Goal: Use online tool/utility

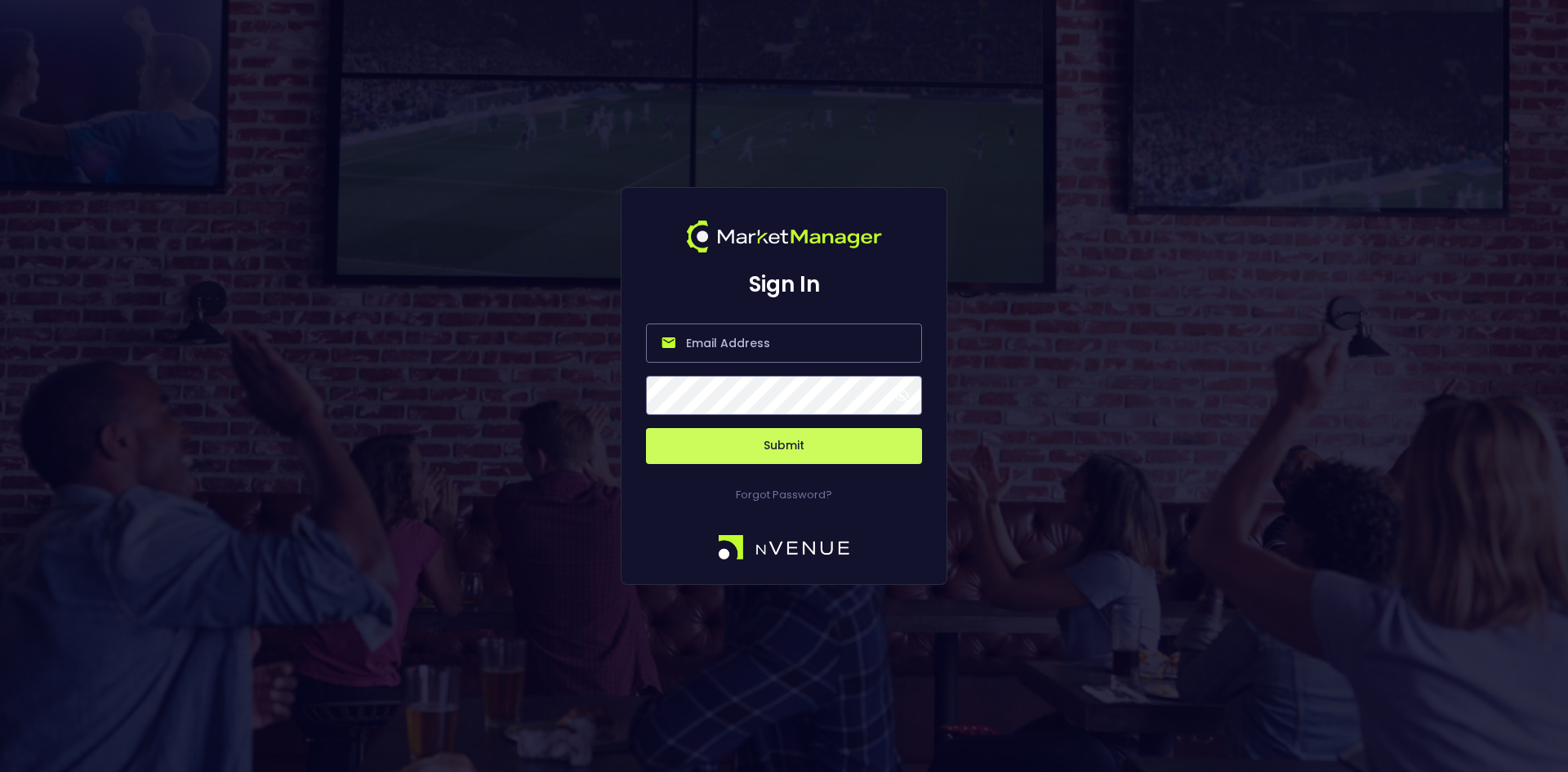
click at [722, 336] on input "email" at bounding box center [784, 343] width 276 height 39
type input "[EMAIL_ADDRESS][DOMAIN_NAME]"
click at [792, 446] on button "Submit" at bounding box center [784, 445] width 276 height 36
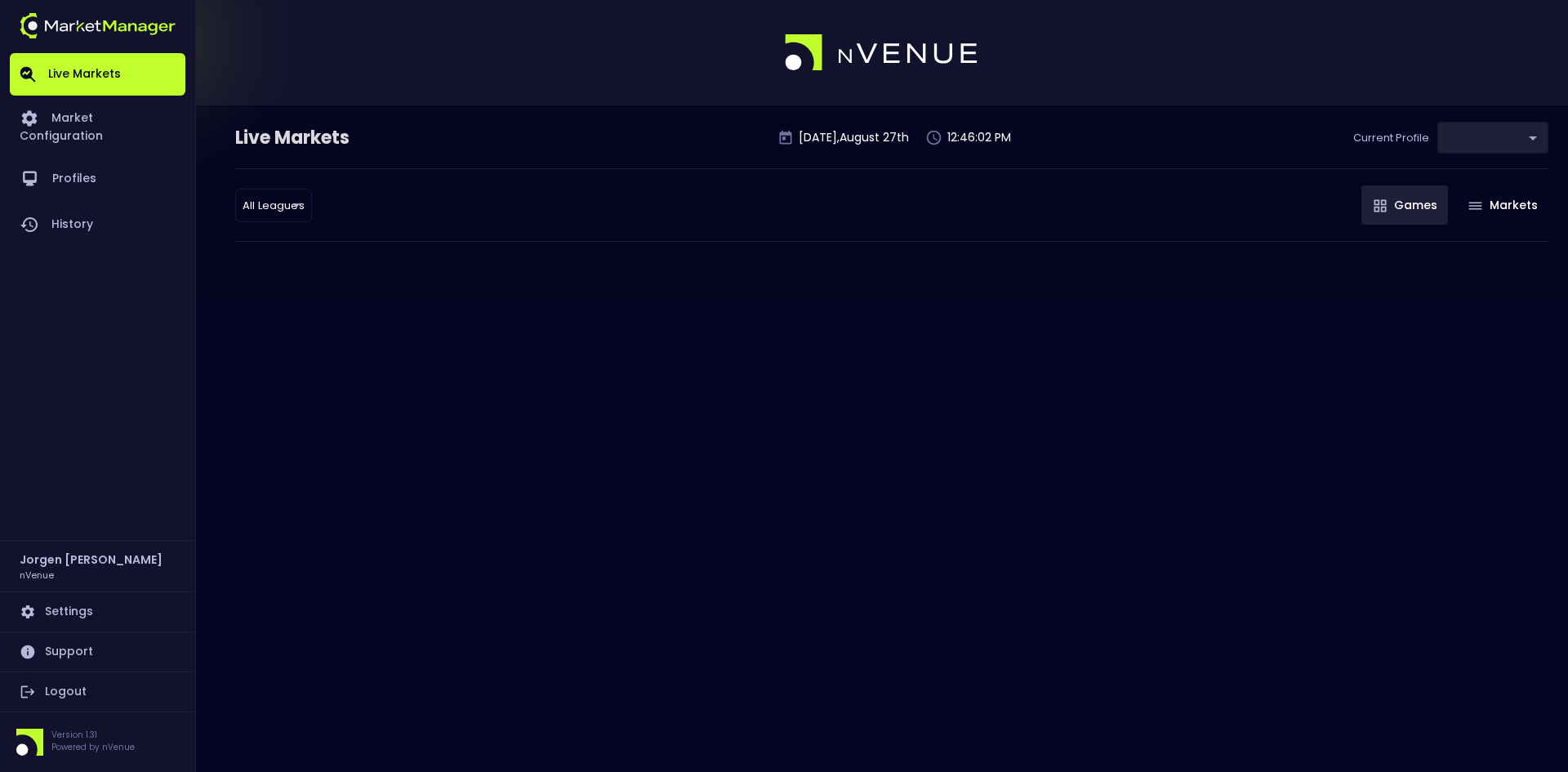
type input "0d810fa5-e353-4d9c-b11d-31f095cae871"
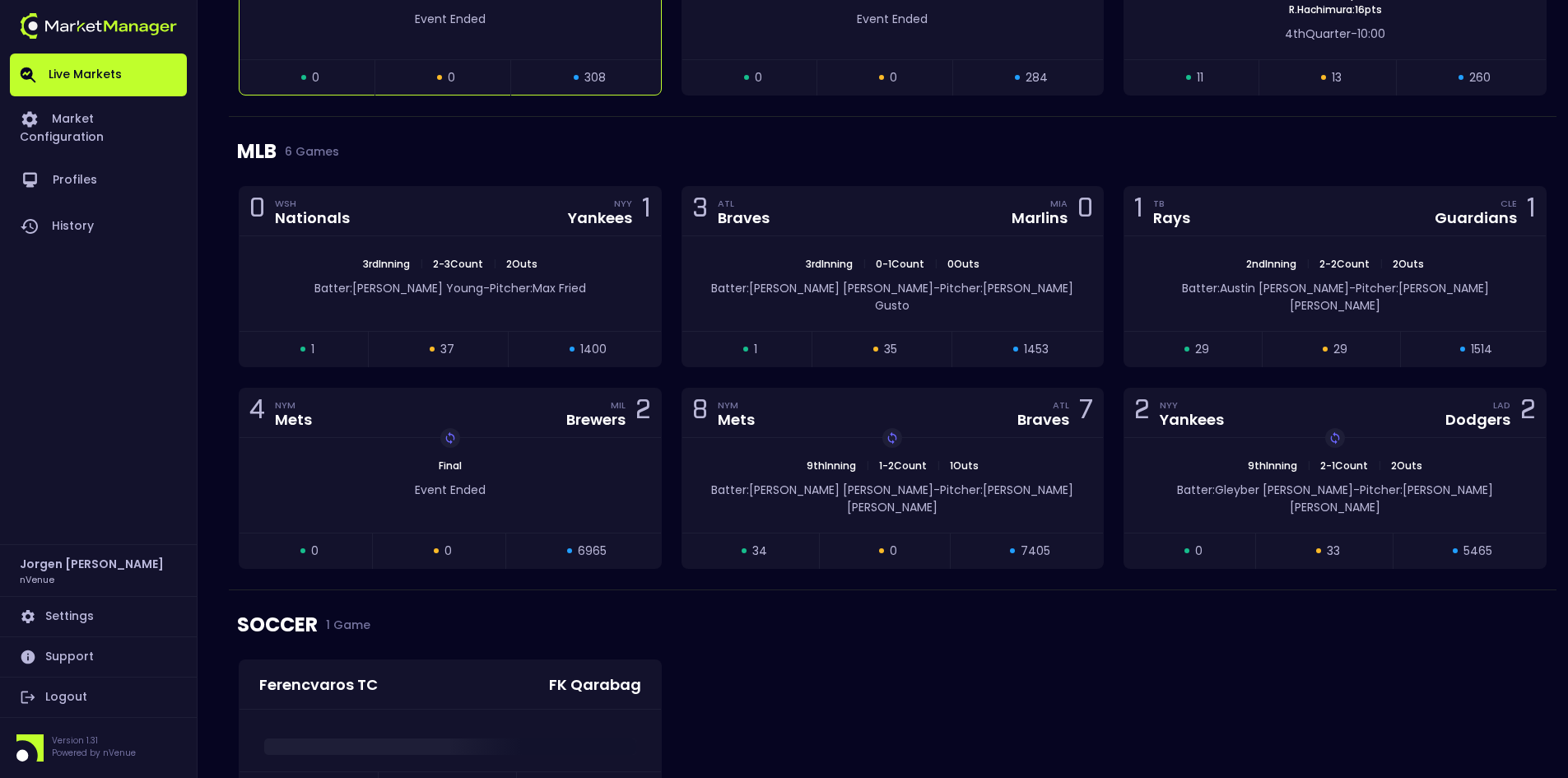
scroll to position [1893, 0]
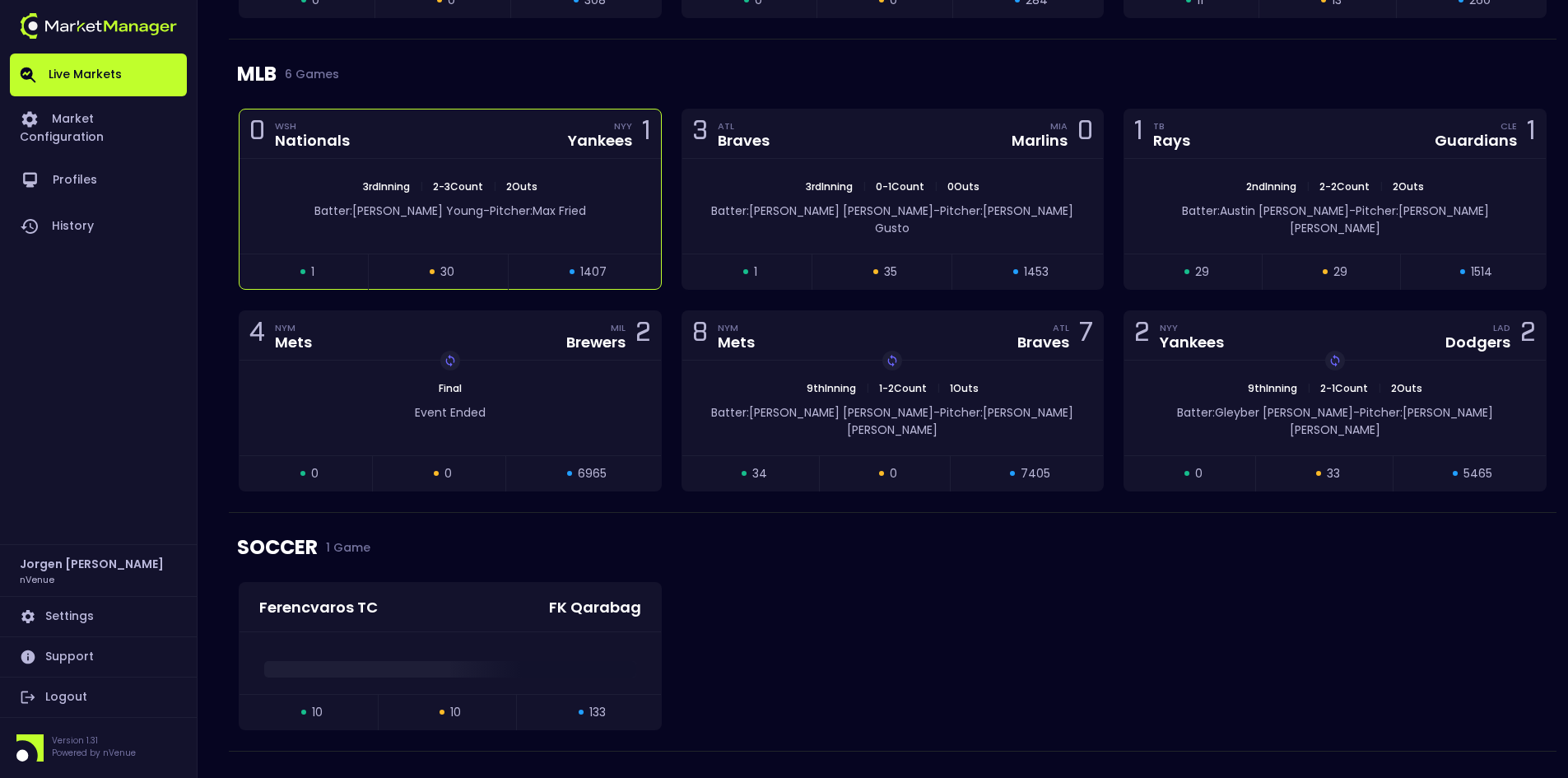
click at [569, 191] on div "3rd Inning | 2 - 3 Count | 2 Outs" at bounding box center [450, 186] width 421 height 14
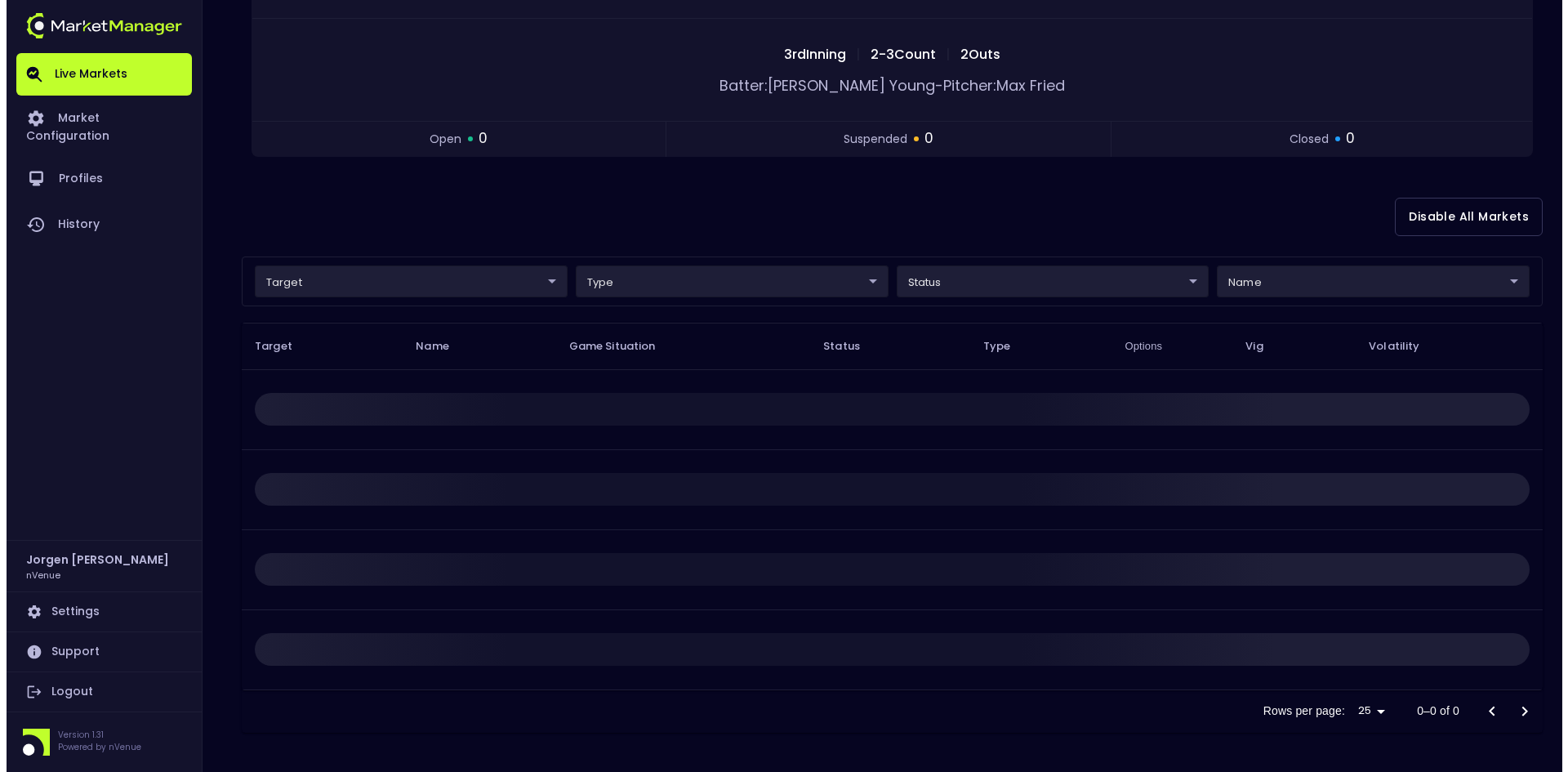
scroll to position [0, 0]
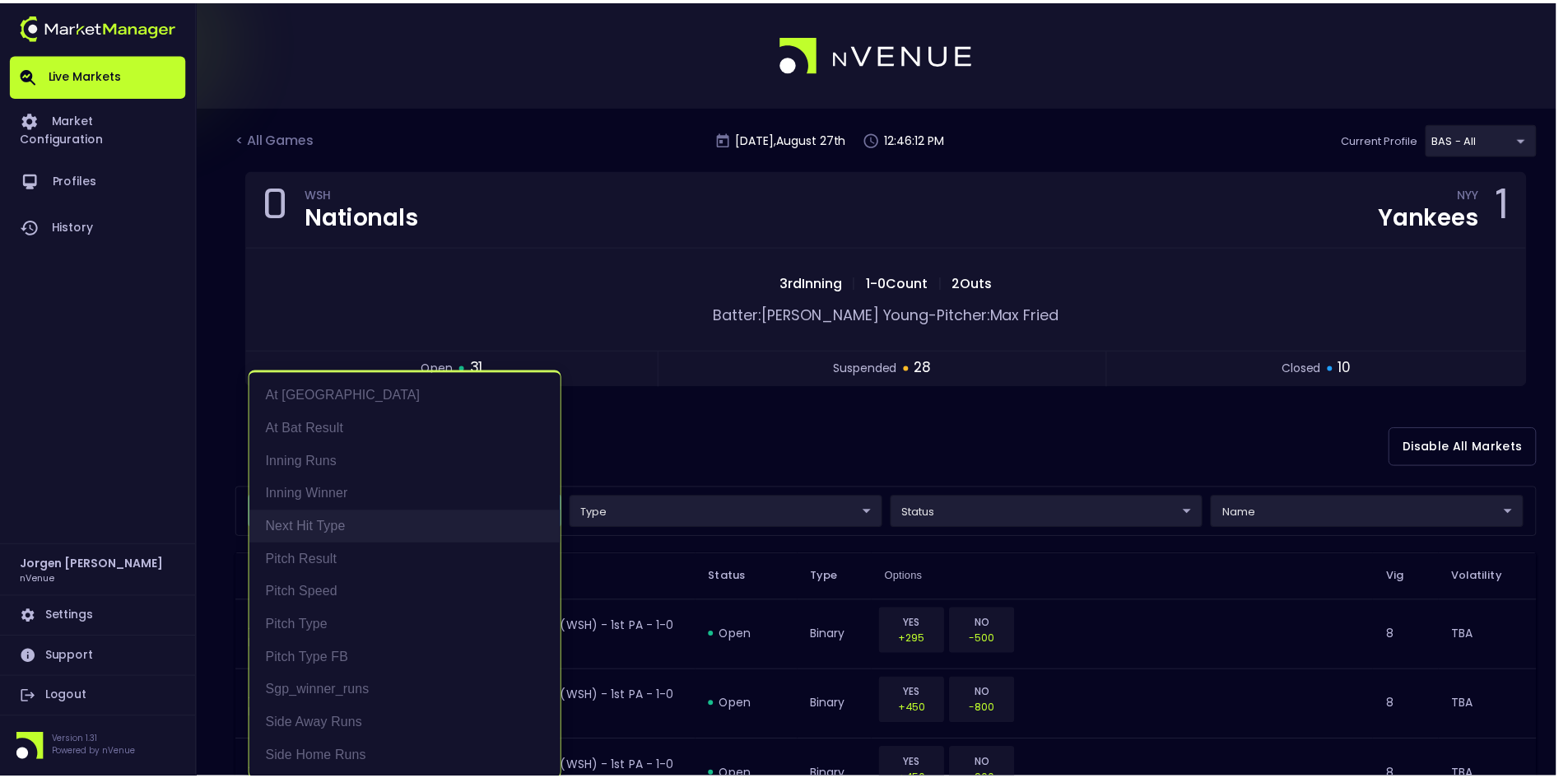
scroll to position [4, 0]
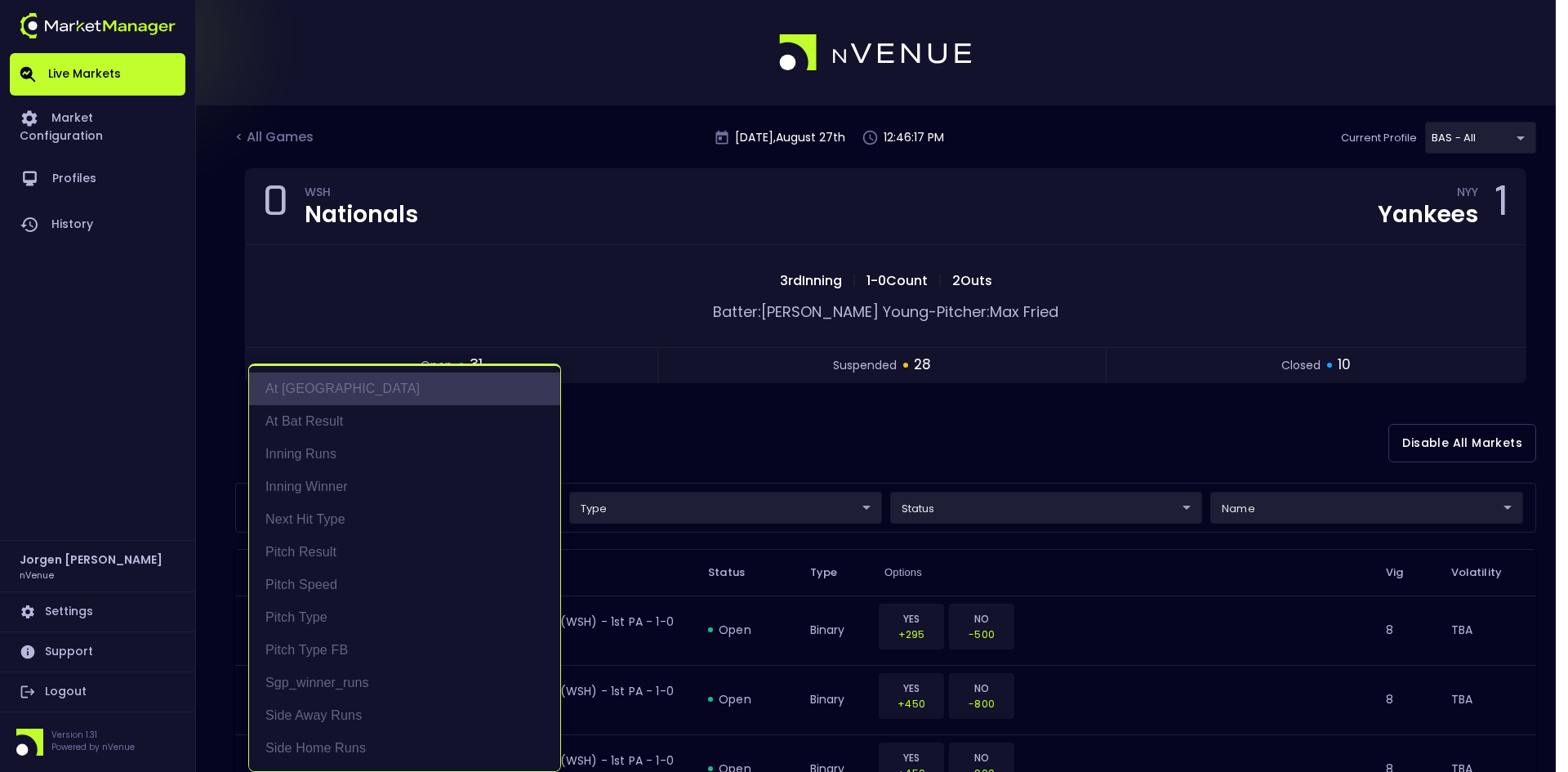
click at [319, 388] on li "At [GEOGRAPHIC_DATA]" at bounding box center [404, 388] width 311 height 33
type input "At [GEOGRAPHIC_DATA]"
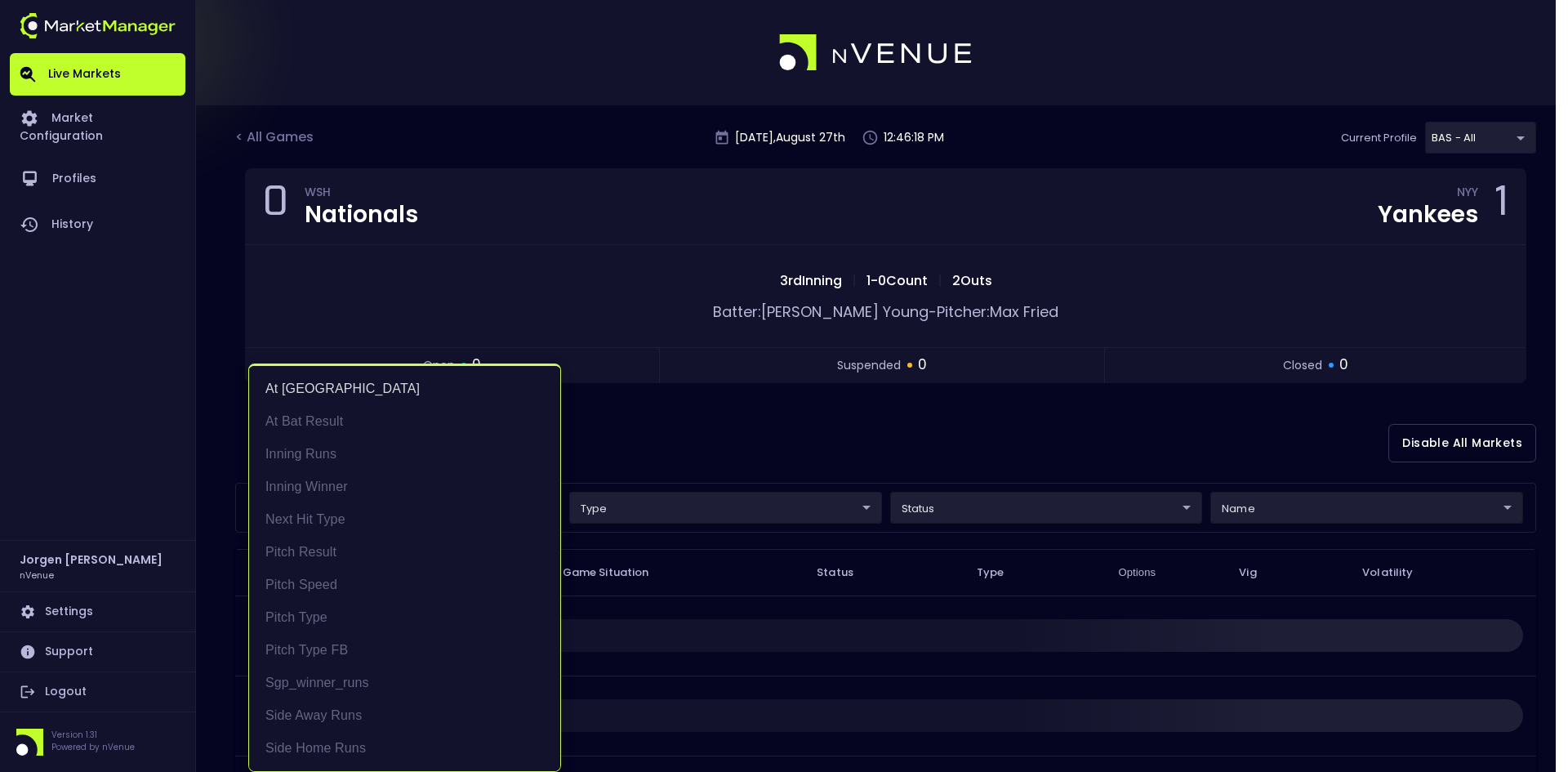
click at [738, 428] on div at bounding box center [784, 386] width 1568 height 772
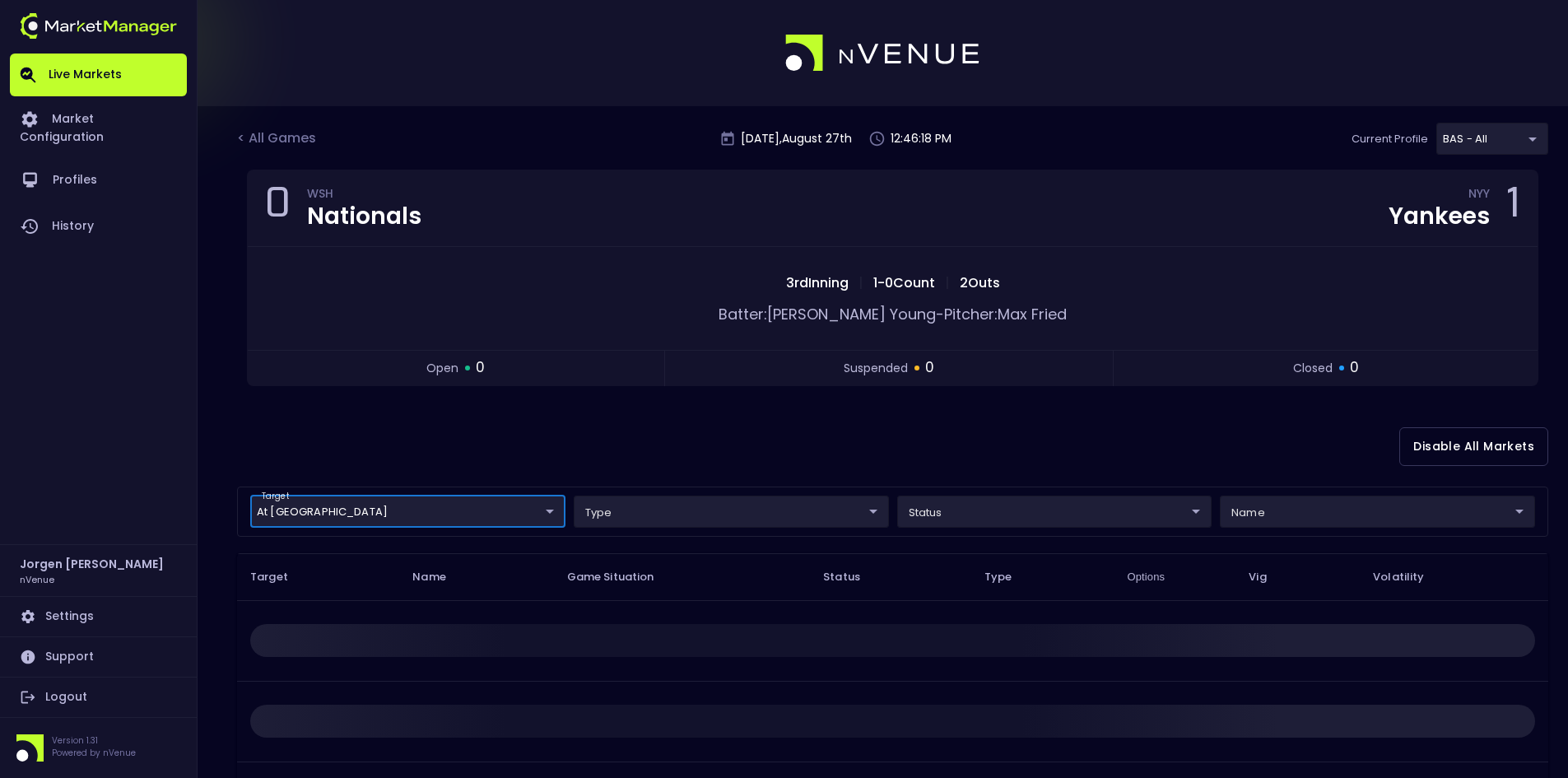
scroll to position [0, 0]
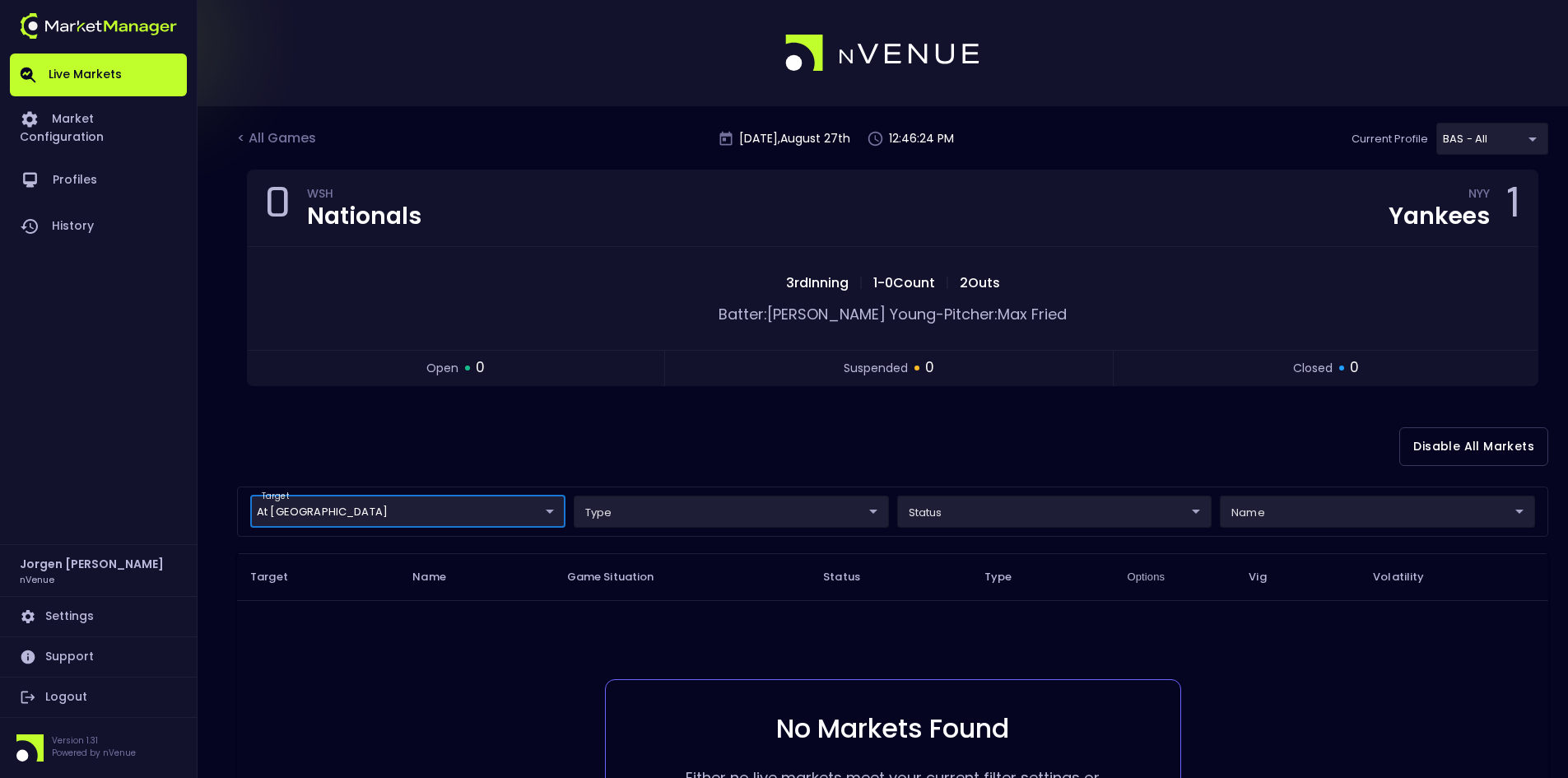
click at [748, 451] on div "Disable All Markets" at bounding box center [893, 446] width 1312 height 80
click at [94, 71] on link "Live Markets" at bounding box center [98, 75] width 177 height 43
